Goal: Find specific page/section: Find specific page/section

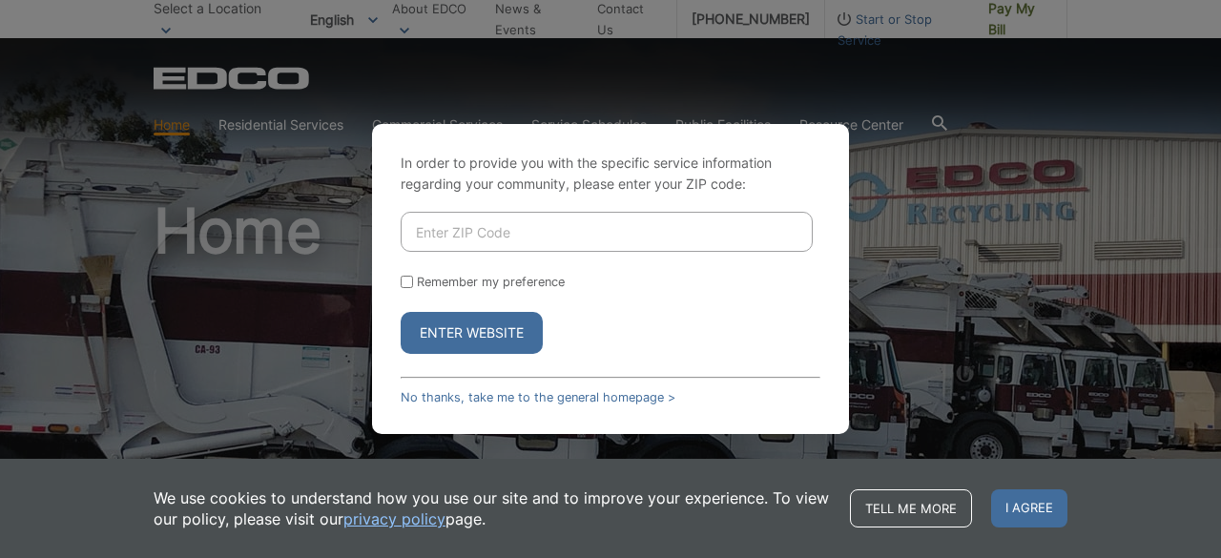
click at [483, 240] on input "Enter ZIP Code" at bounding box center [607, 232] width 412 height 40
type input "90815"
click at [401, 312] on button "Enter Website" at bounding box center [472, 333] width 142 height 42
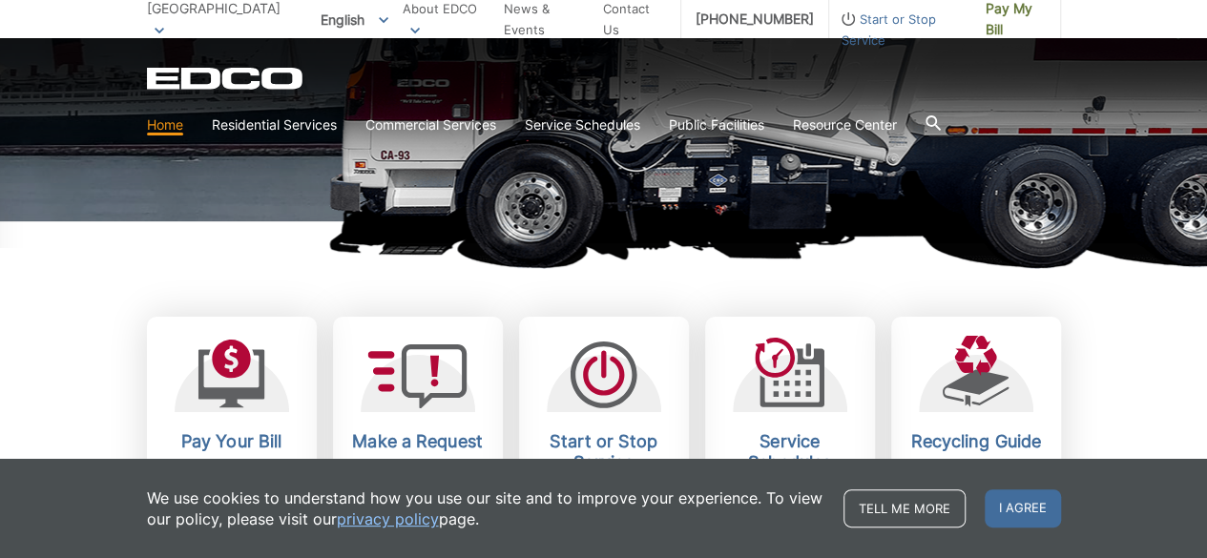
scroll to position [477, 0]
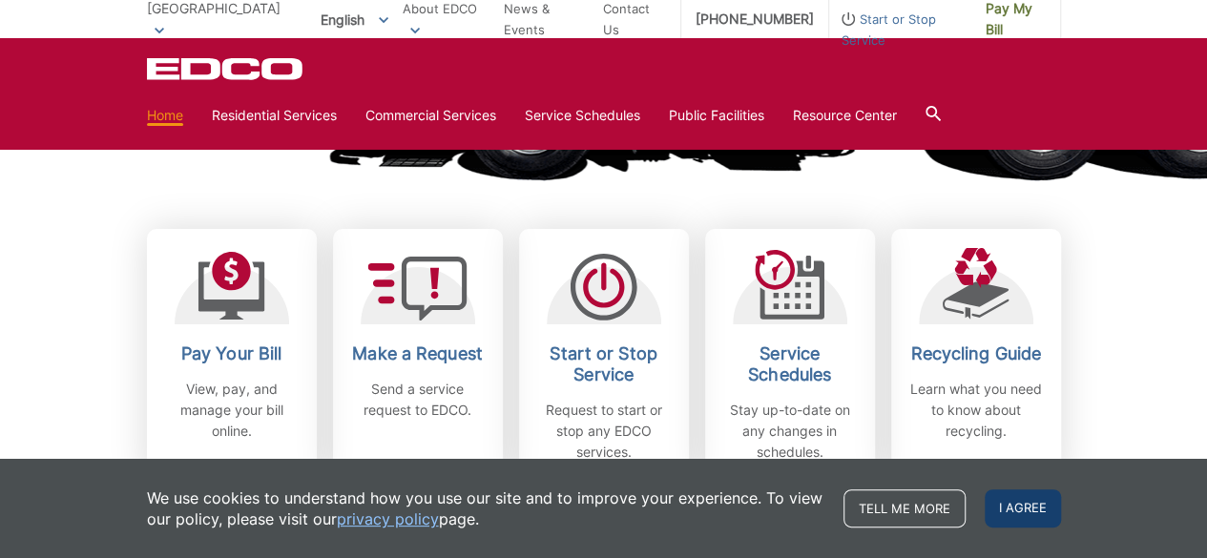
click at [1032, 518] on span "I agree" at bounding box center [1023, 508] width 76 height 38
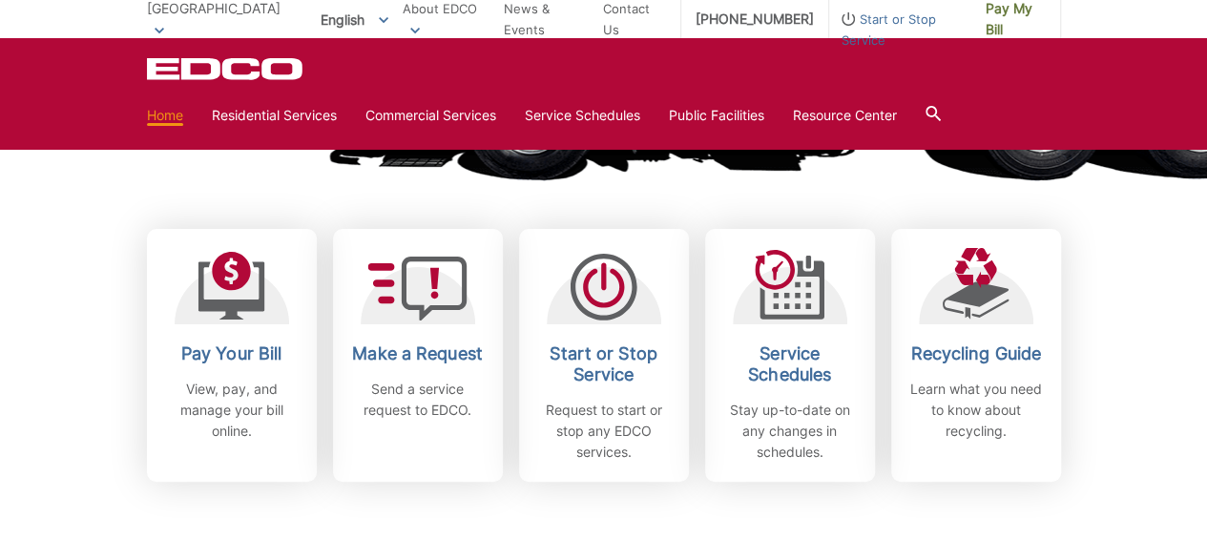
click at [653, 196] on div "Pay Your Bill View, pay, and manage your bill online. Make a Request Send a ser…" at bounding box center [604, 308] width 914 height 348
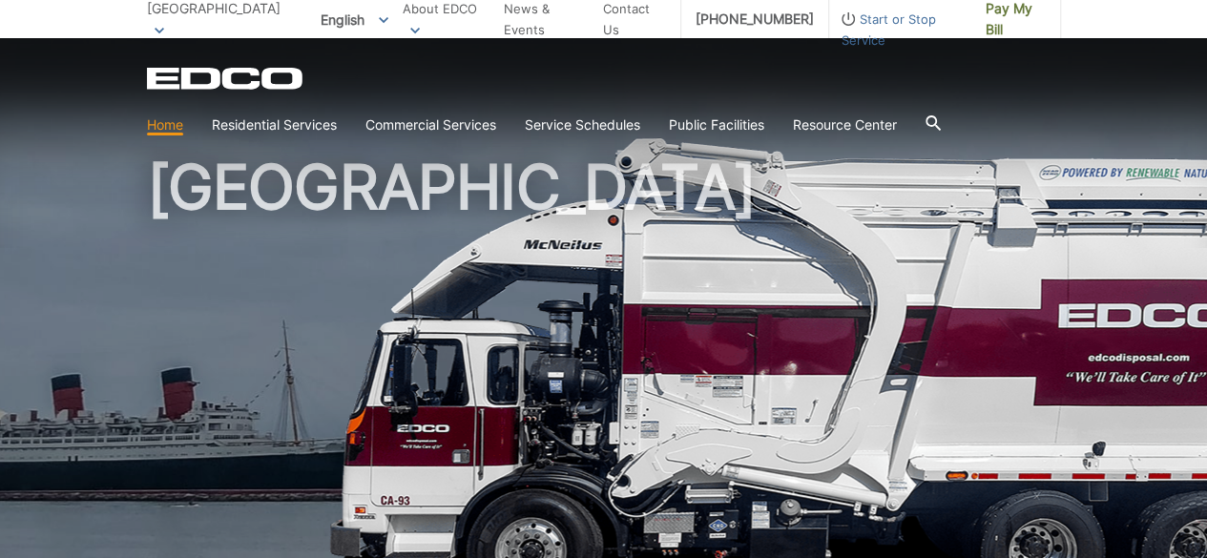
scroll to position [0, 0]
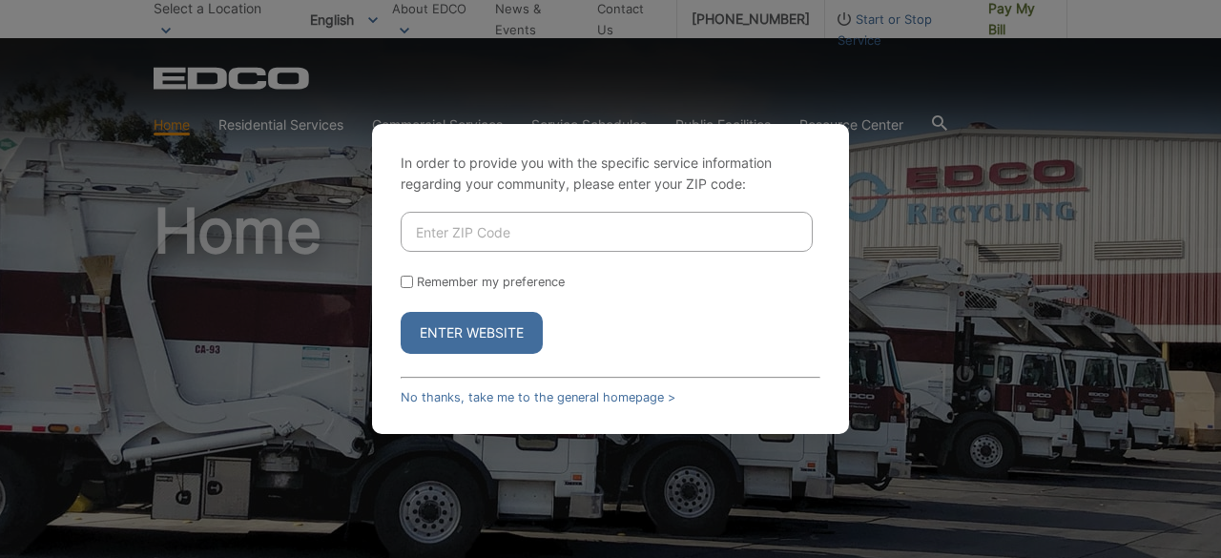
click at [527, 241] on input "Enter ZIP Code" at bounding box center [607, 232] width 412 height 40
type input "90815"
click at [401, 312] on button "Enter Website" at bounding box center [472, 333] width 142 height 42
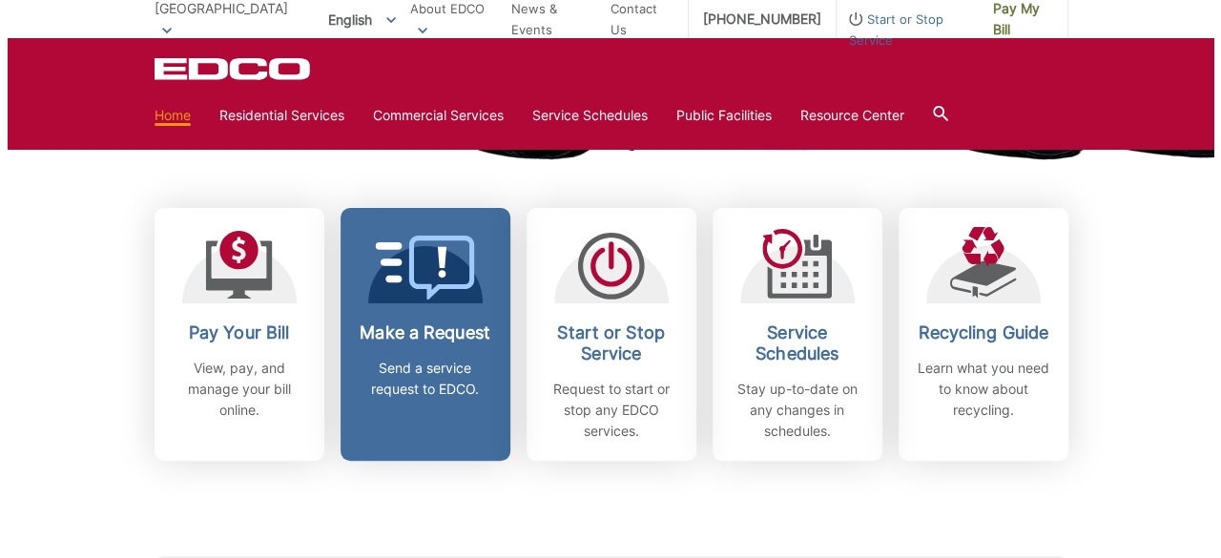
scroll to position [477, 0]
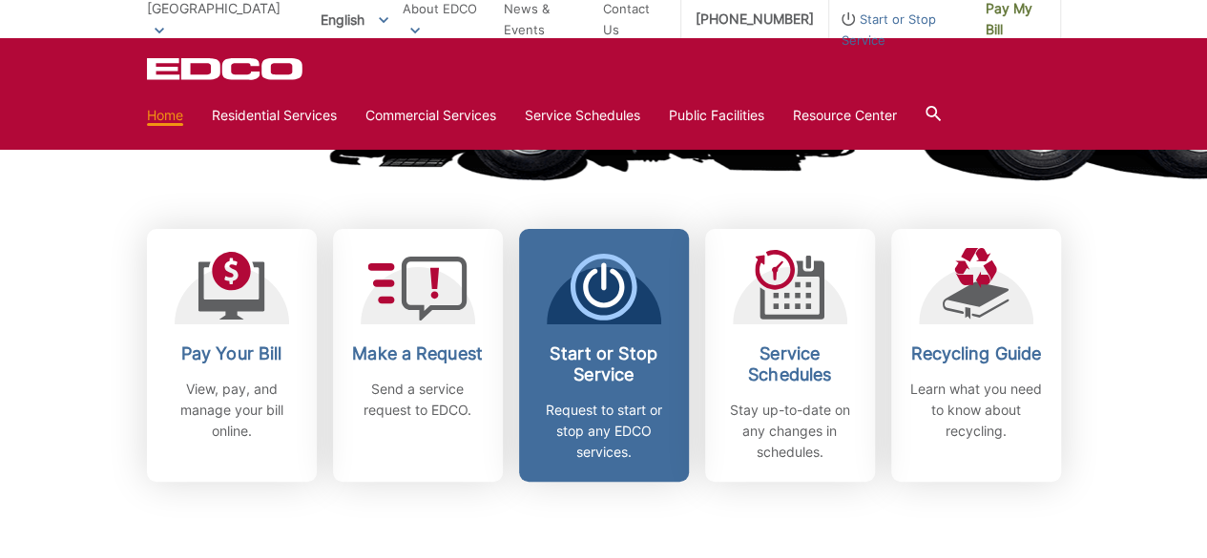
click at [578, 373] on h2 "Start or Stop Service" at bounding box center [603, 364] width 141 height 42
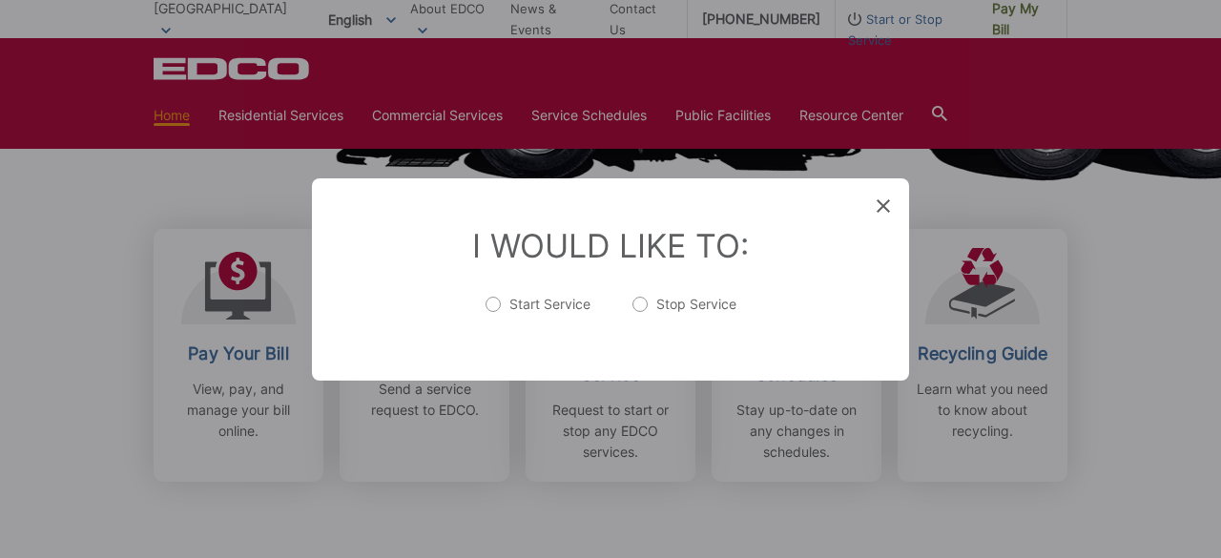
click at [487, 299] on label "Start Service" at bounding box center [538, 314] width 105 height 38
radio input "true"
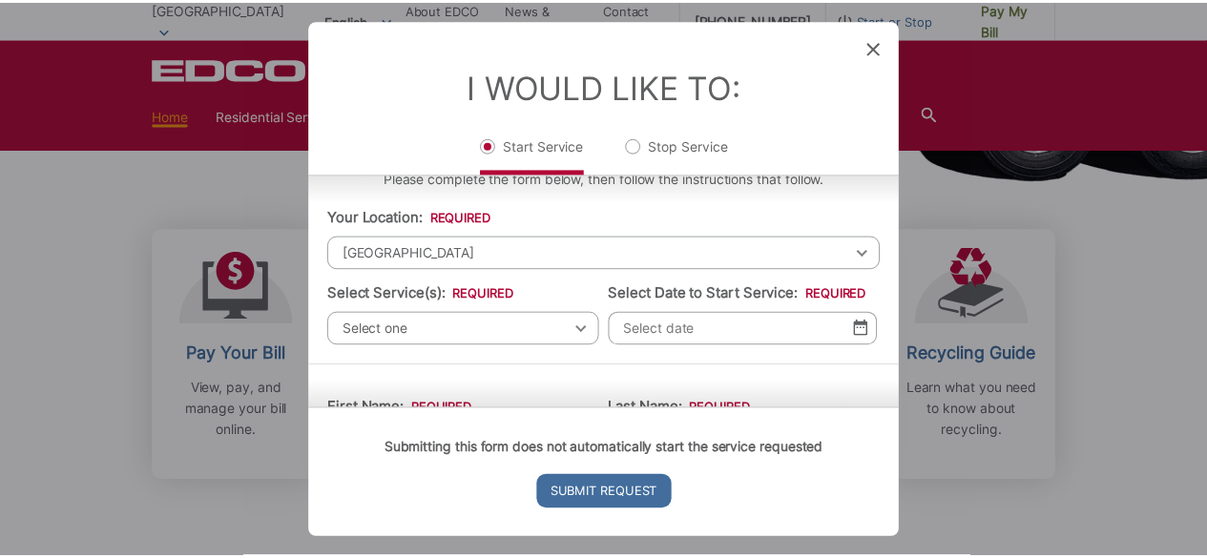
scroll to position [0, 0]
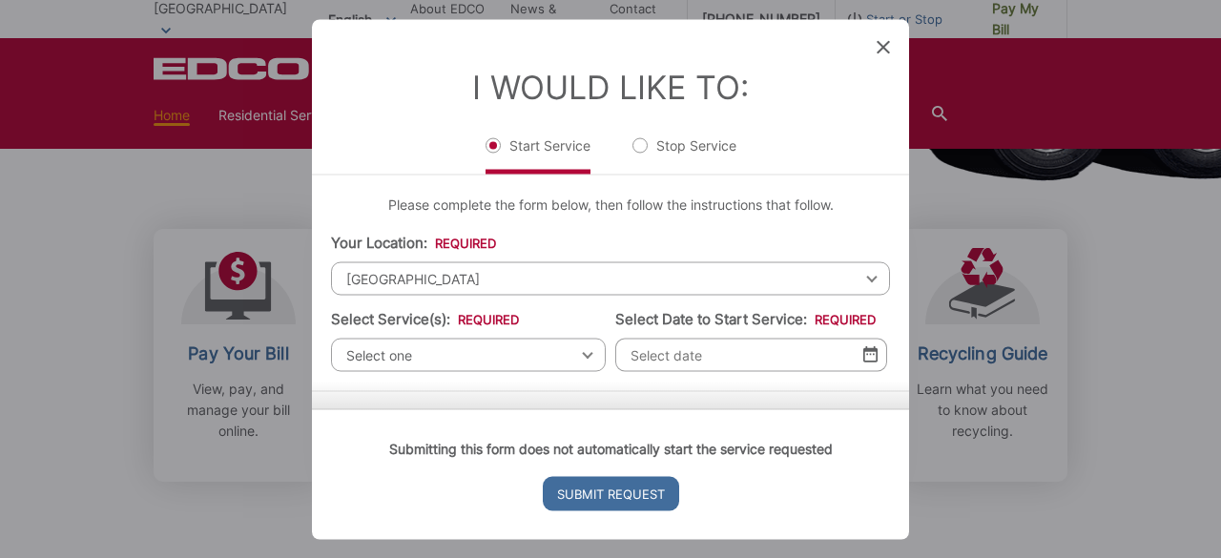
click at [878, 47] on icon at bounding box center [883, 46] width 13 height 13
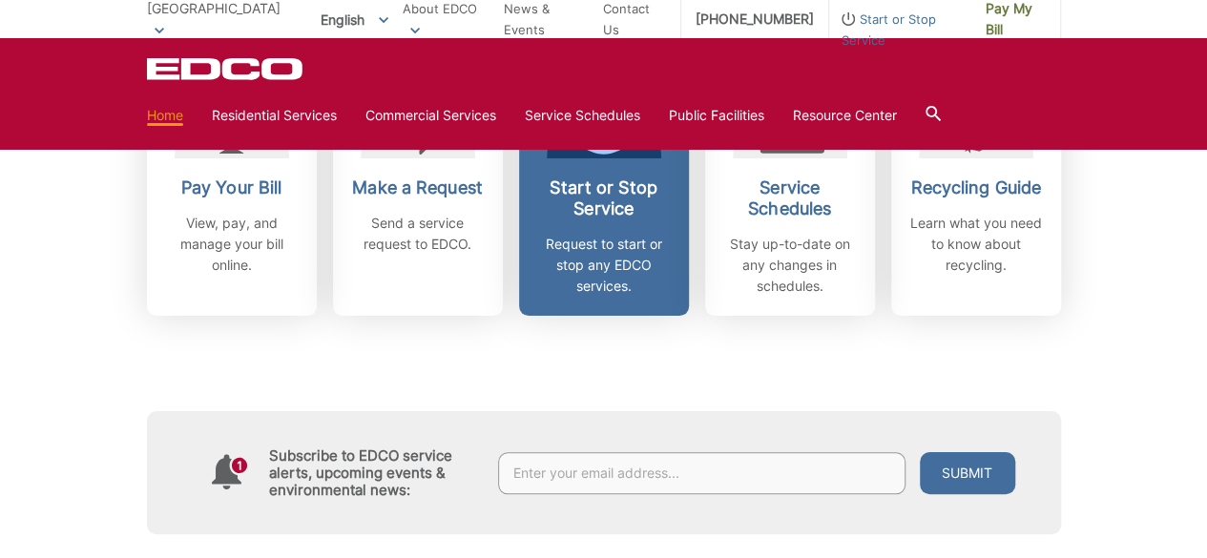
scroll to position [572, 0]
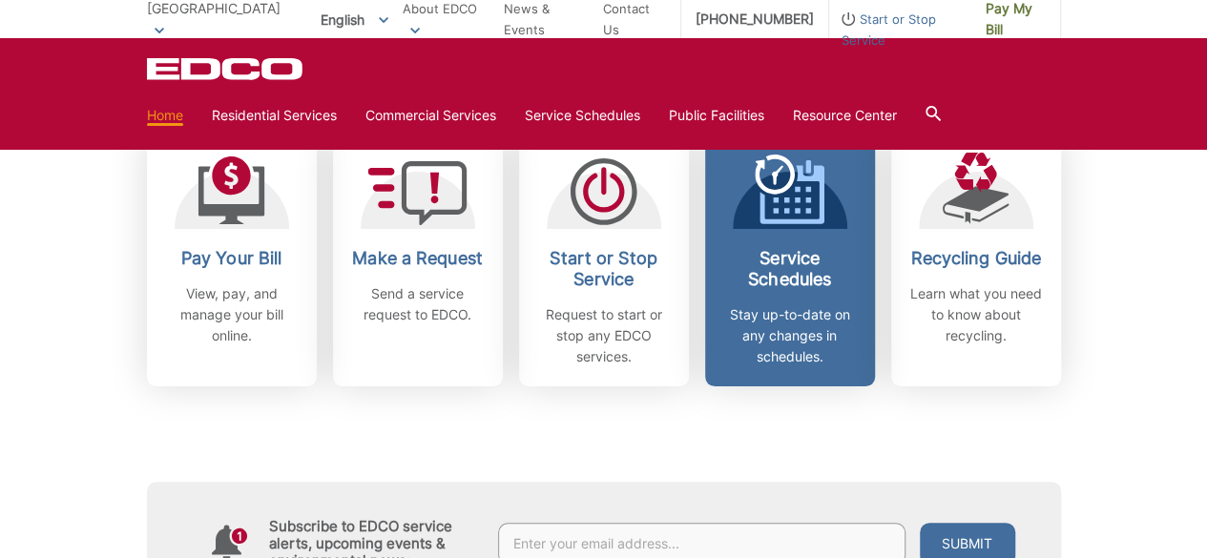
click at [788, 287] on h2 "Service Schedules" at bounding box center [789, 269] width 141 height 42
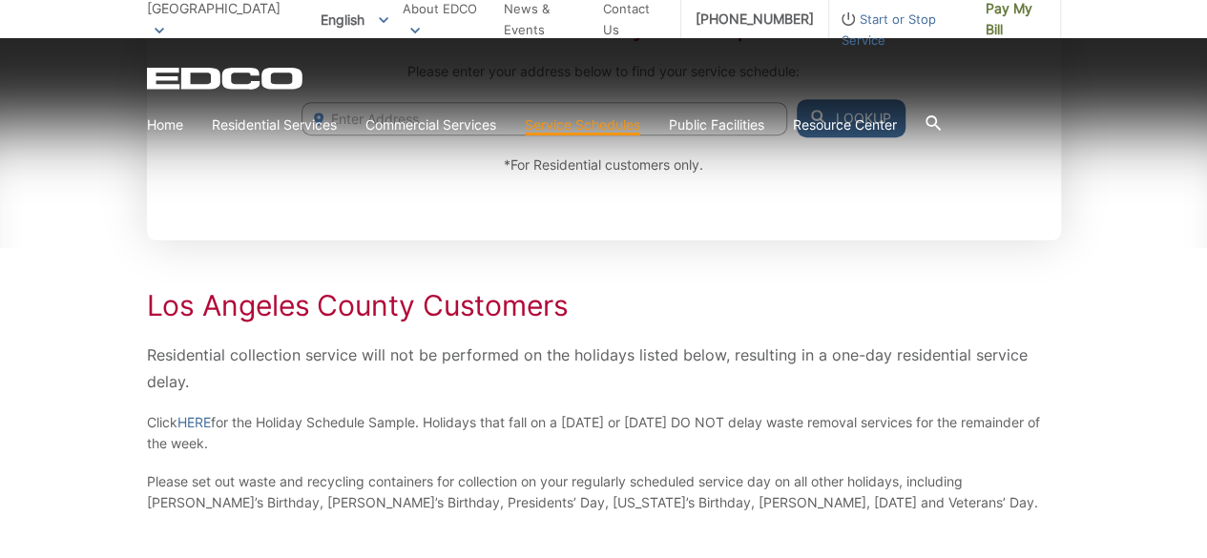
scroll to position [477, 0]
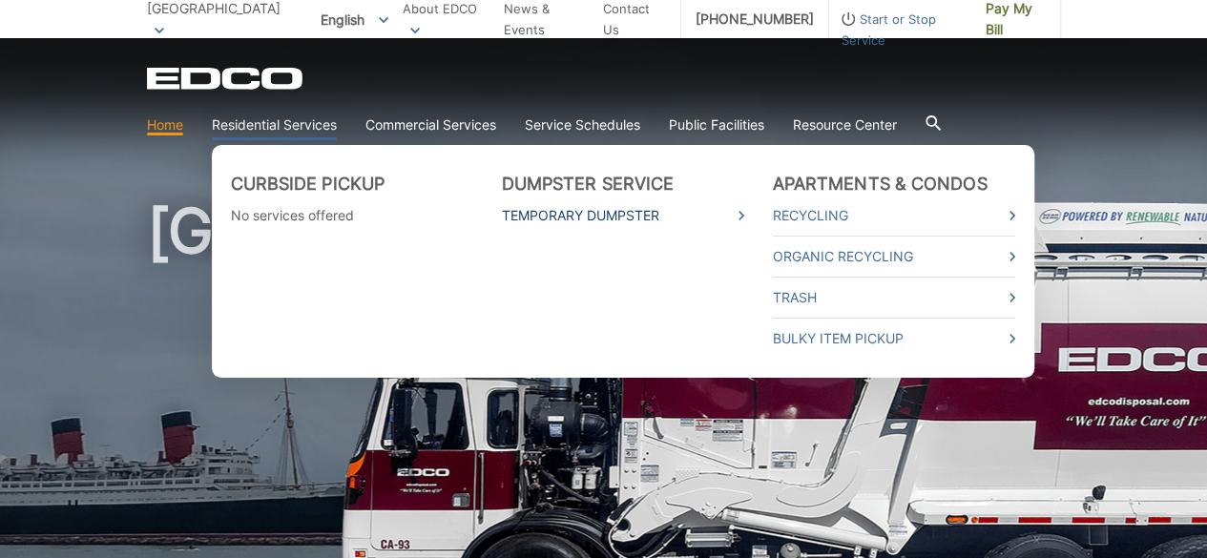
click at [640, 218] on link "Temporary Dumpster" at bounding box center [623, 215] width 242 height 21
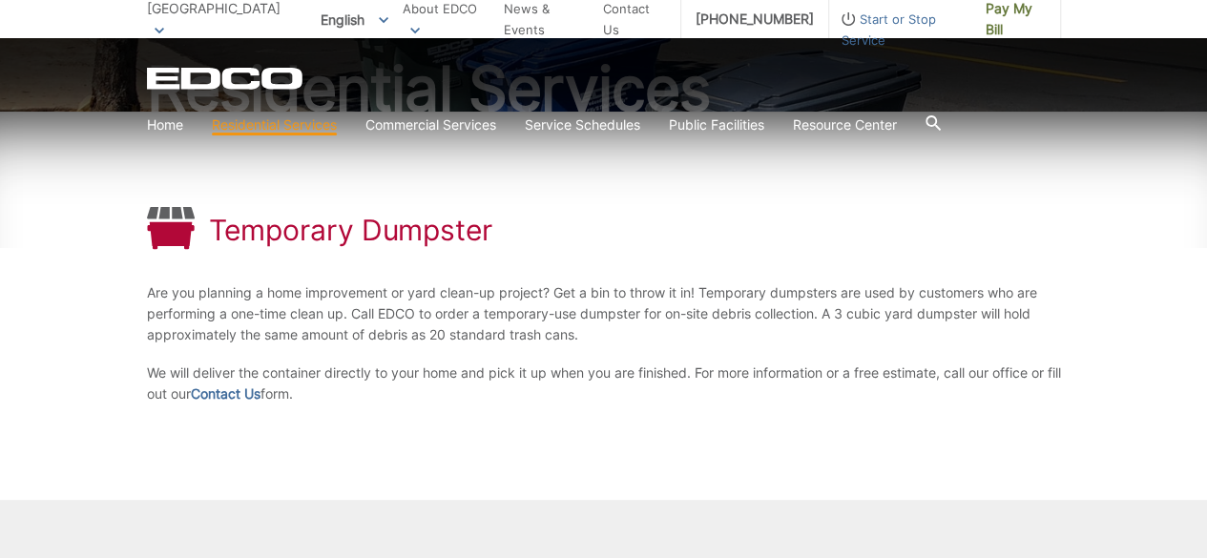
scroll to position [221, 0]
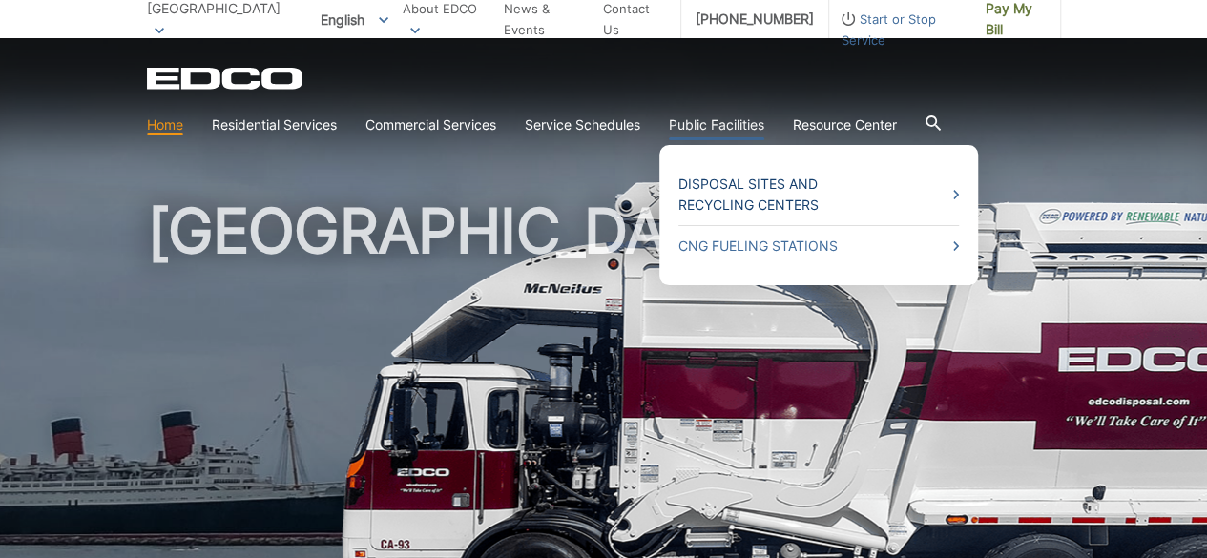
click at [770, 177] on link "Disposal Sites and Recycling Centers" at bounding box center [818, 195] width 280 height 42
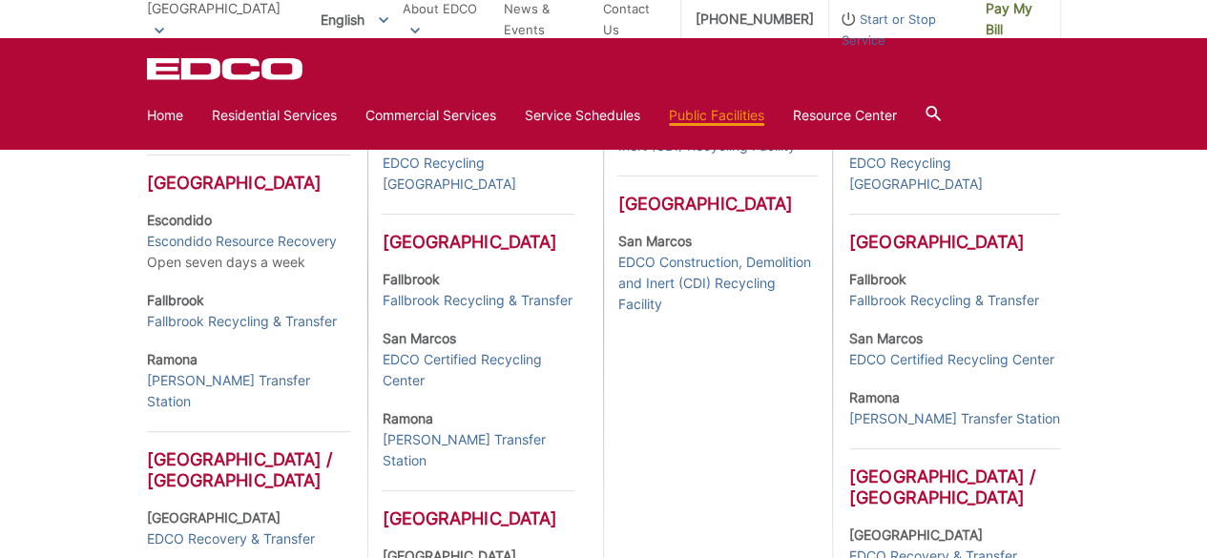
scroll to position [954, 0]
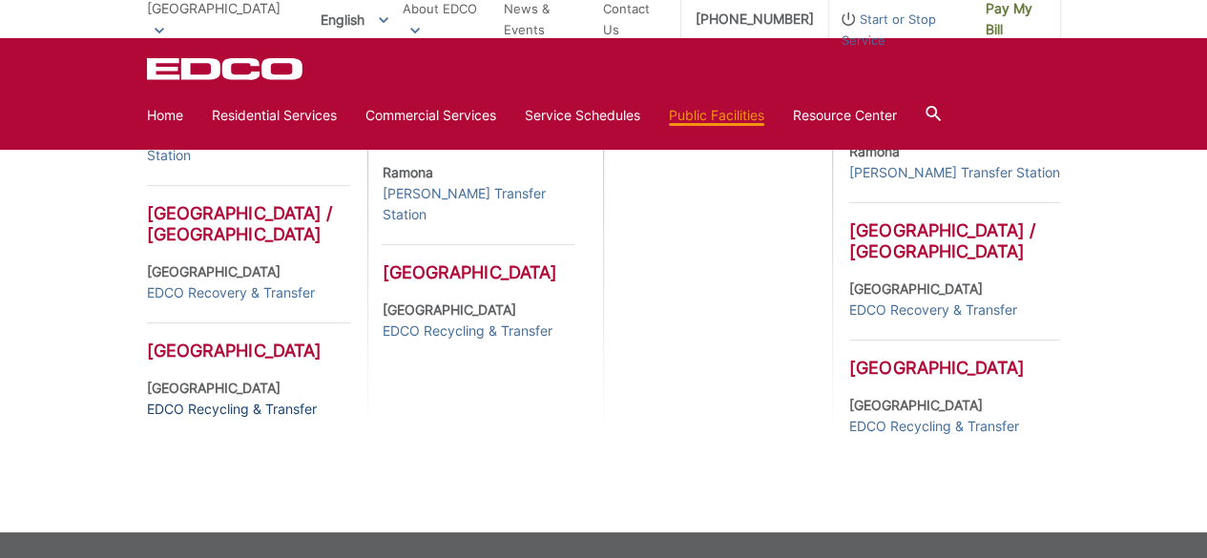
click at [206, 404] on link "EDCO Recycling & Transfer" at bounding box center [232, 409] width 170 height 21
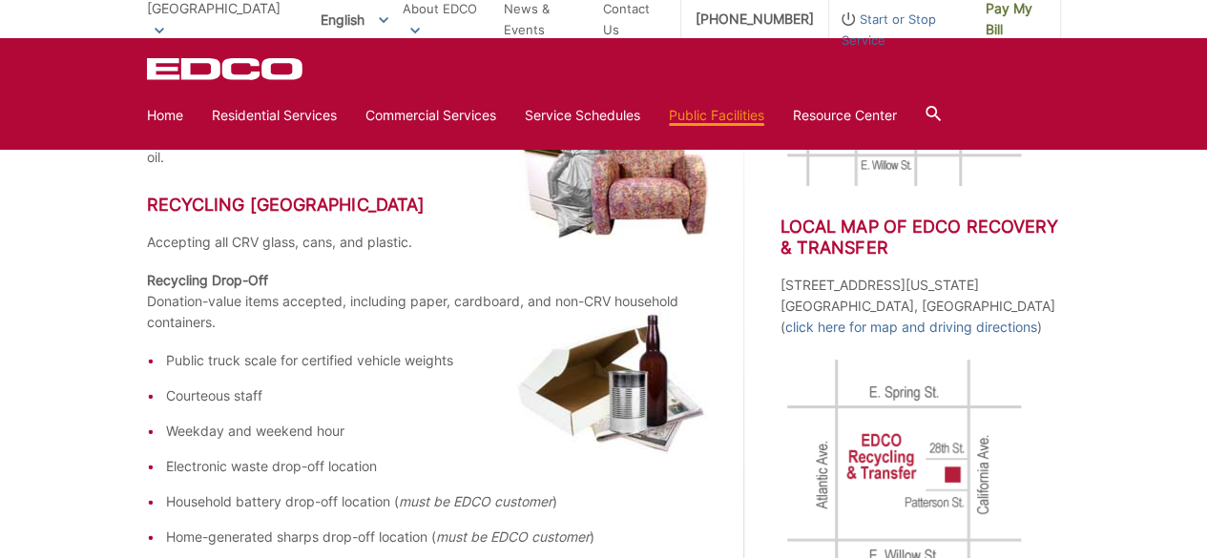
scroll to position [572, 0]
